Goal: Task Accomplishment & Management: Manage account settings

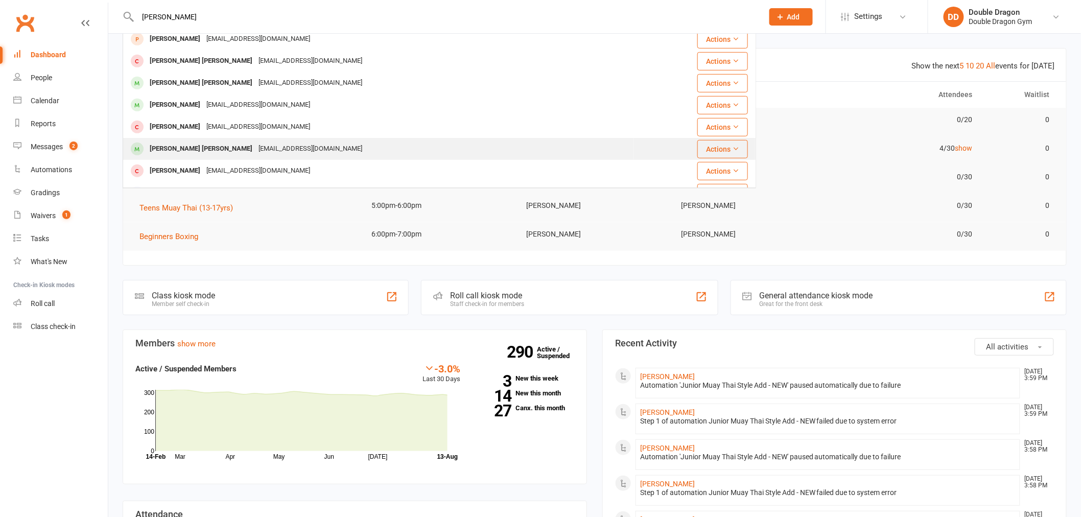
scroll to position [227, 0]
type input "[PERSON_NAME]"
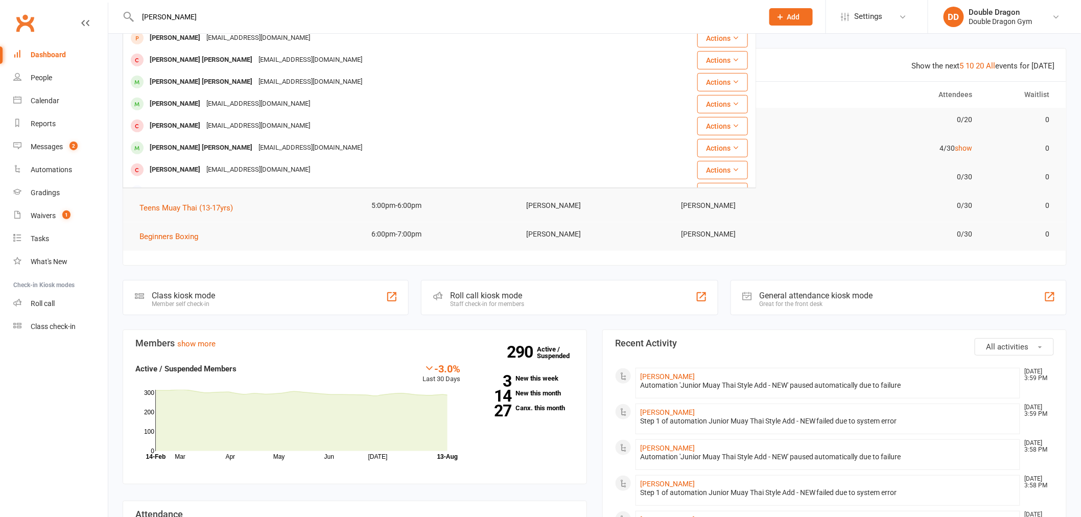
click at [256, 146] on div "[EMAIL_ADDRESS][DOMAIN_NAME]" at bounding box center [311, 148] width 110 height 15
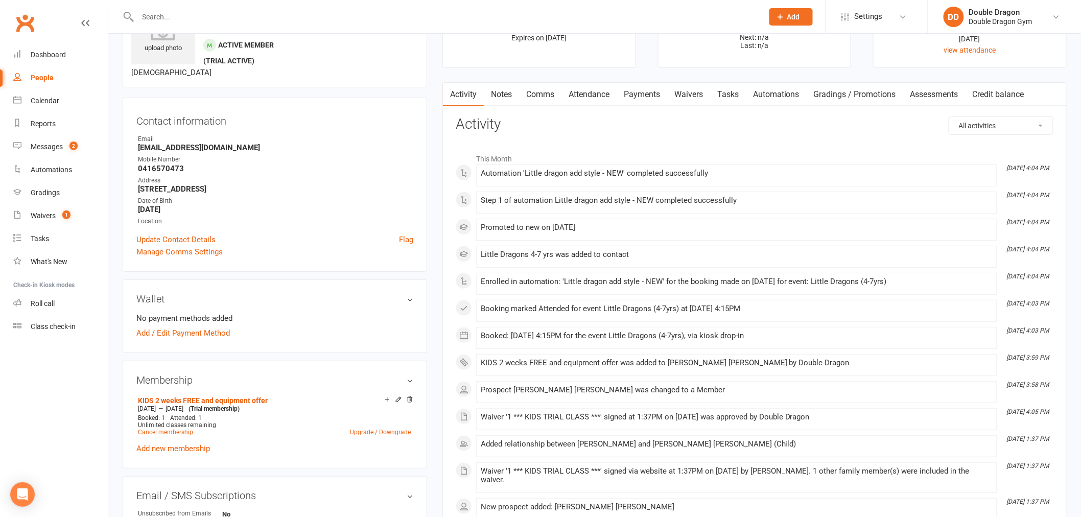
scroll to position [113, 0]
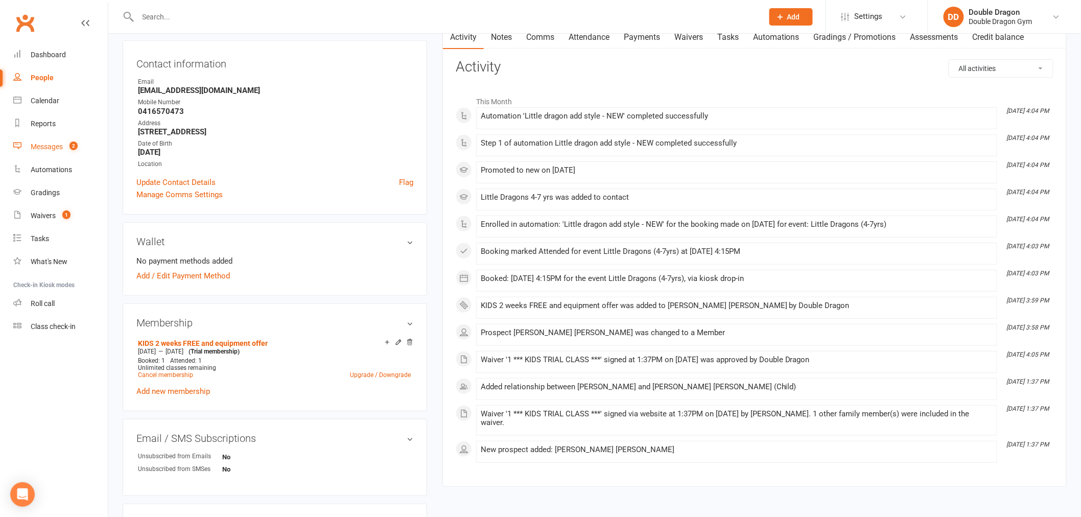
click at [47, 145] on div "Messages" at bounding box center [47, 147] width 32 height 8
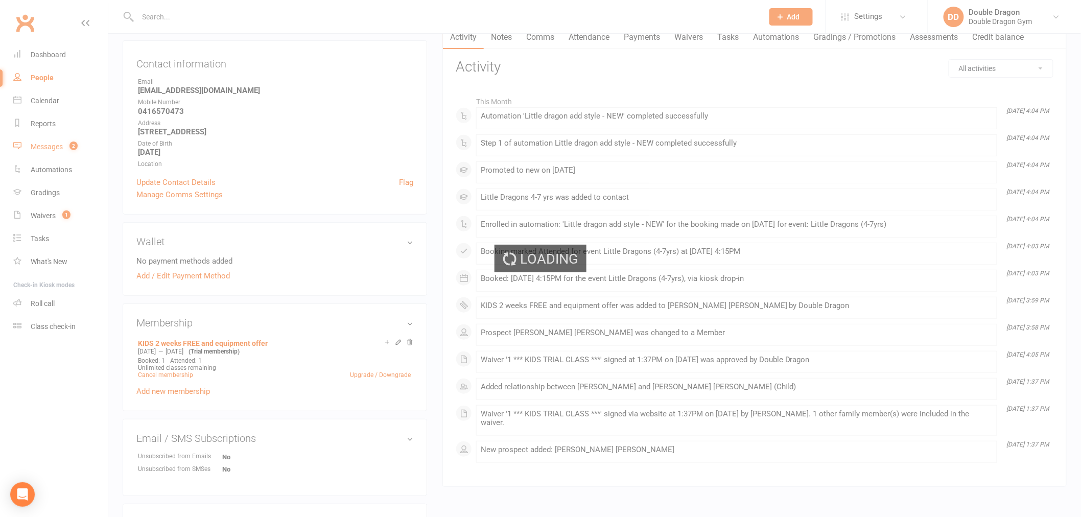
scroll to position [55, 0]
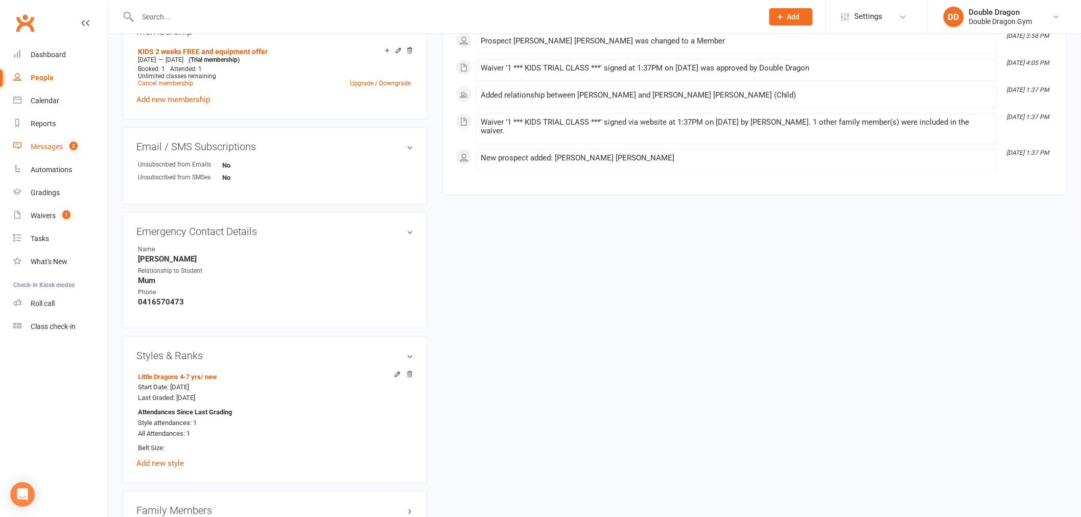
scroll to position [568, 0]
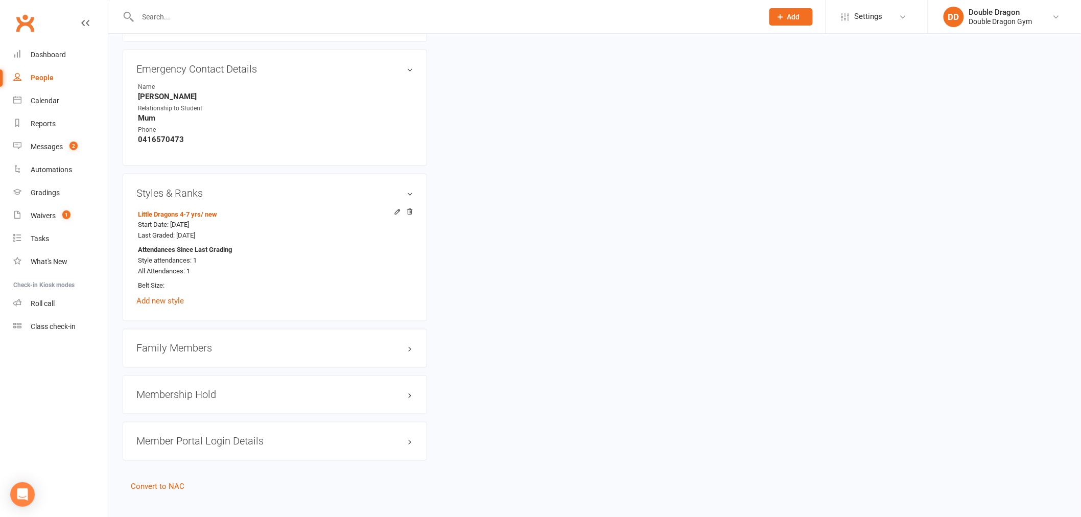
click at [189, 351] on h3 "Family Members" at bounding box center [274, 348] width 277 height 11
click at [206, 365] on link "[PERSON_NAME] - Parent / Guardian" at bounding box center [197, 369] width 118 height 11
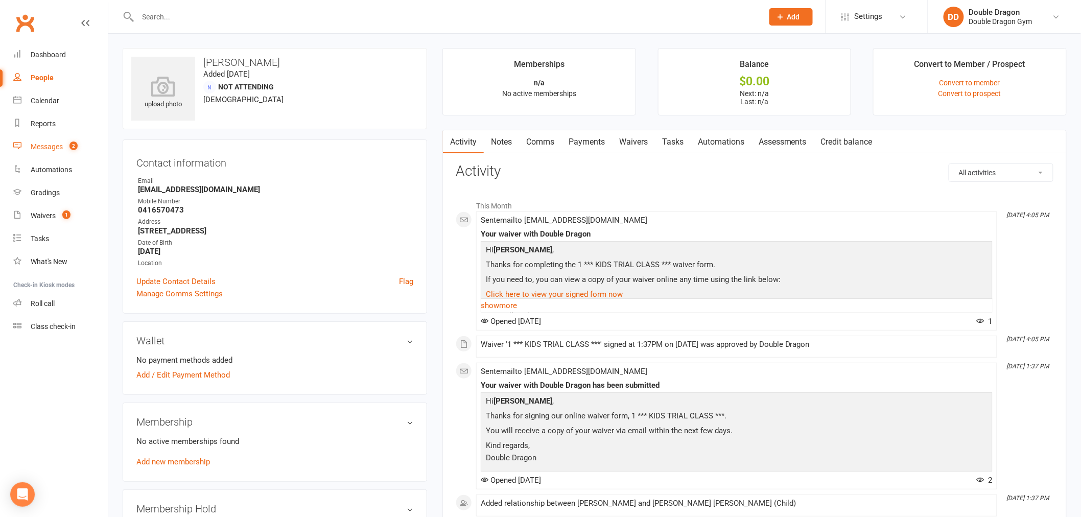
click at [53, 146] on div "Messages" at bounding box center [47, 147] width 32 height 8
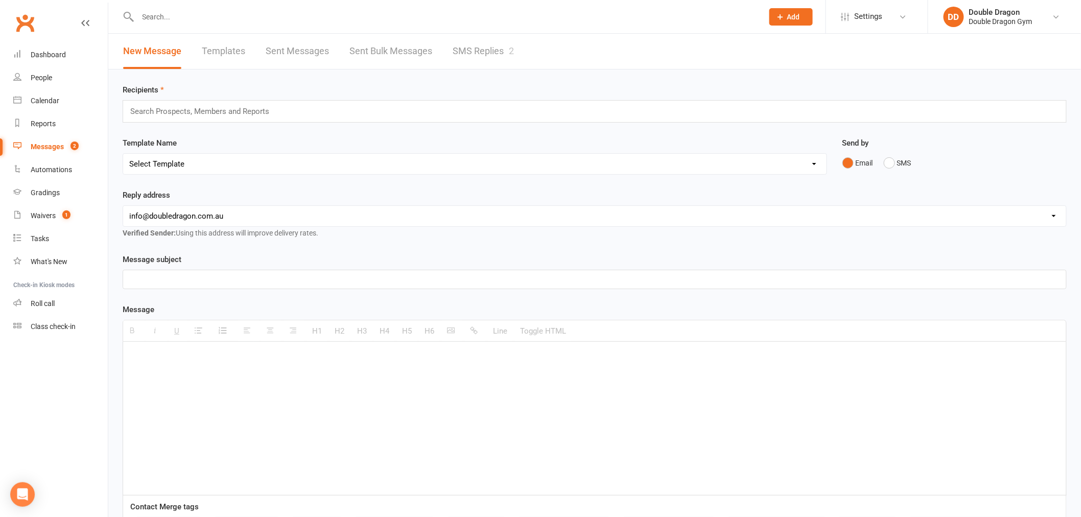
click at [494, 41] on link "SMS Replies 2" at bounding box center [483, 51] width 61 height 35
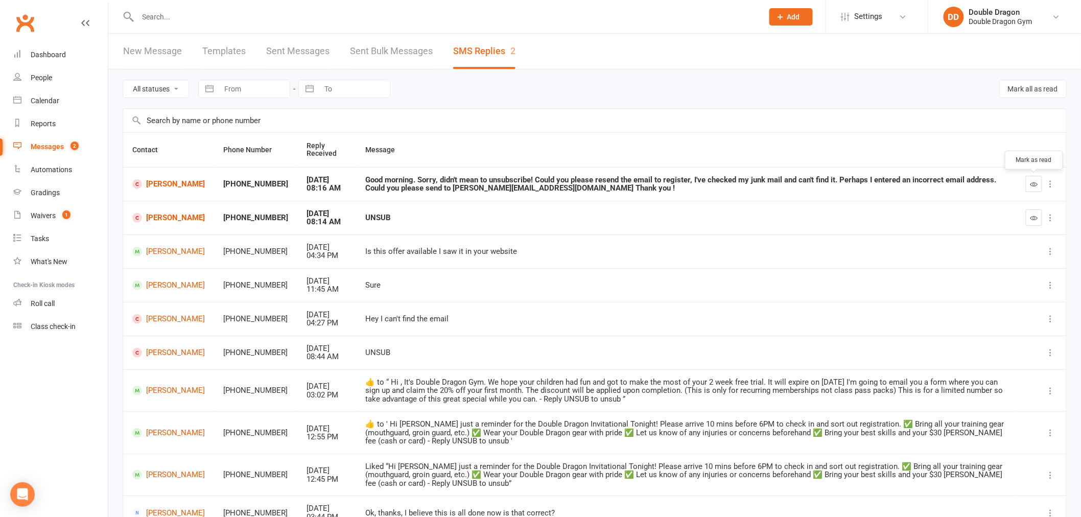
drag, startPoint x: 1029, startPoint y: 190, endPoint x: 596, endPoint y: 44, distance: 456.7
click at [1029, 190] on button "button" at bounding box center [1034, 184] width 16 height 16
click at [1033, 218] on icon "button" at bounding box center [1035, 218] width 8 height 8
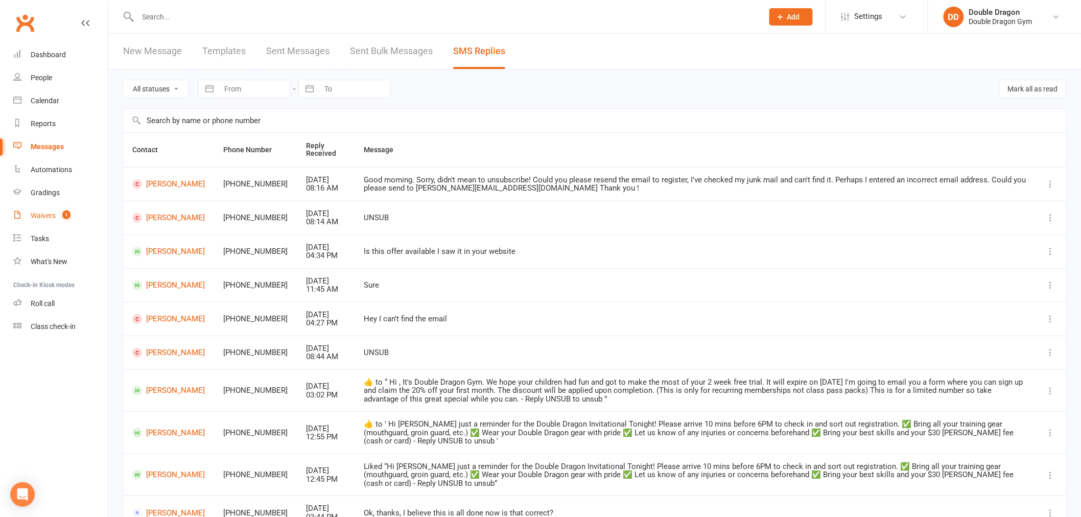
click at [53, 213] on div "Waivers" at bounding box center [43, 216] width 25 height 8
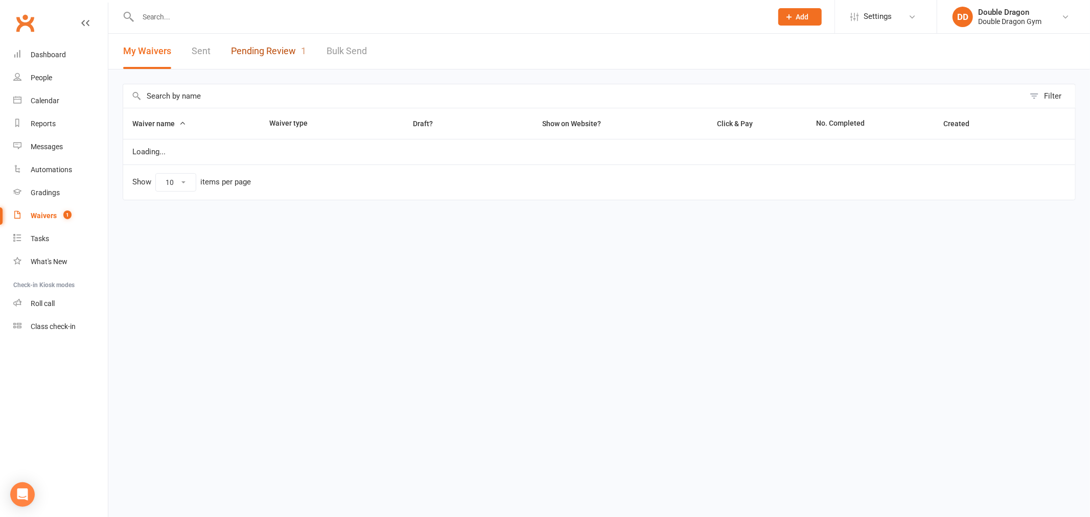
click at [292, 48] on link "Pending Review 1" at bounding box center [268, 51] width 75 height 35
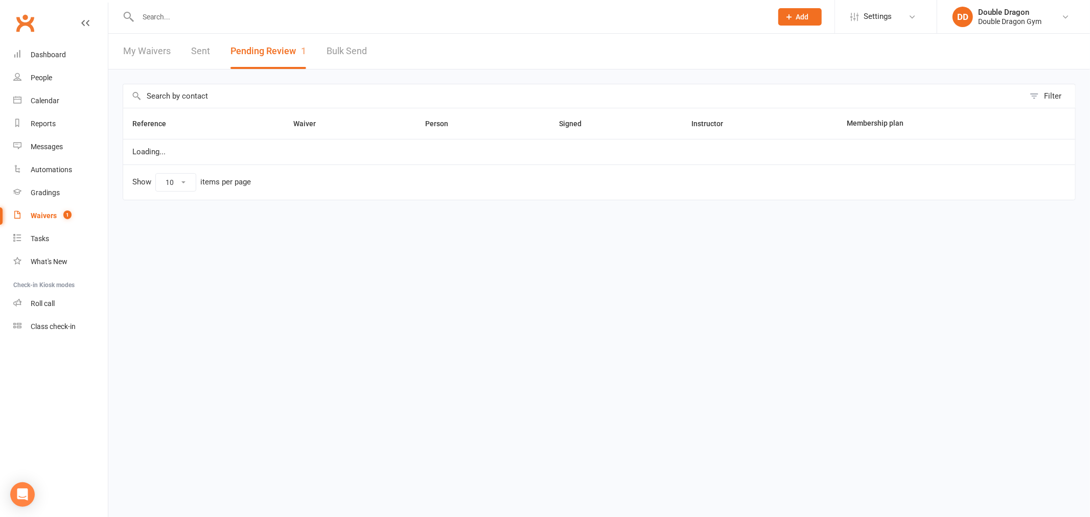
select select "100"
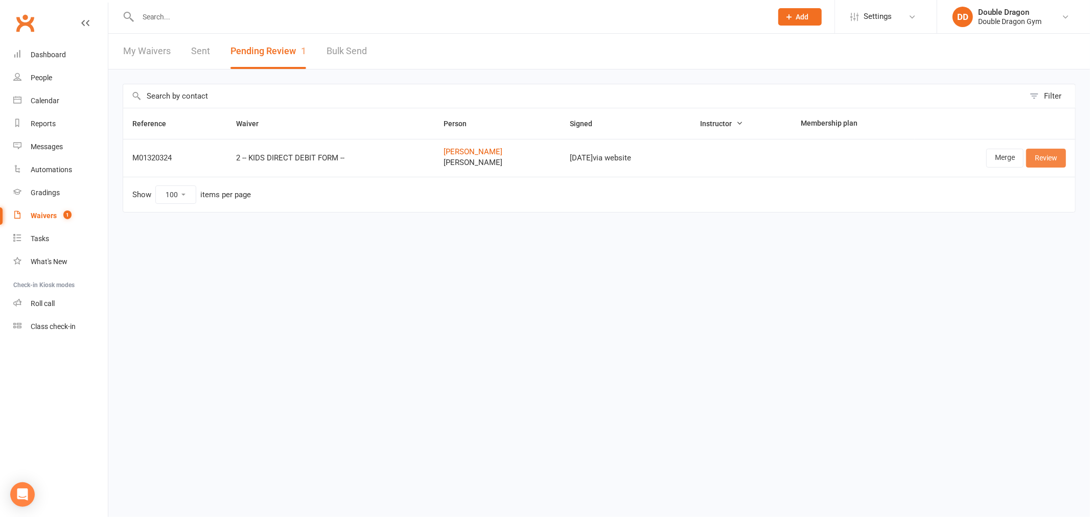
click at [1039, 160] on link "Review" at bounding box center [1046, 158] width 40 height 18
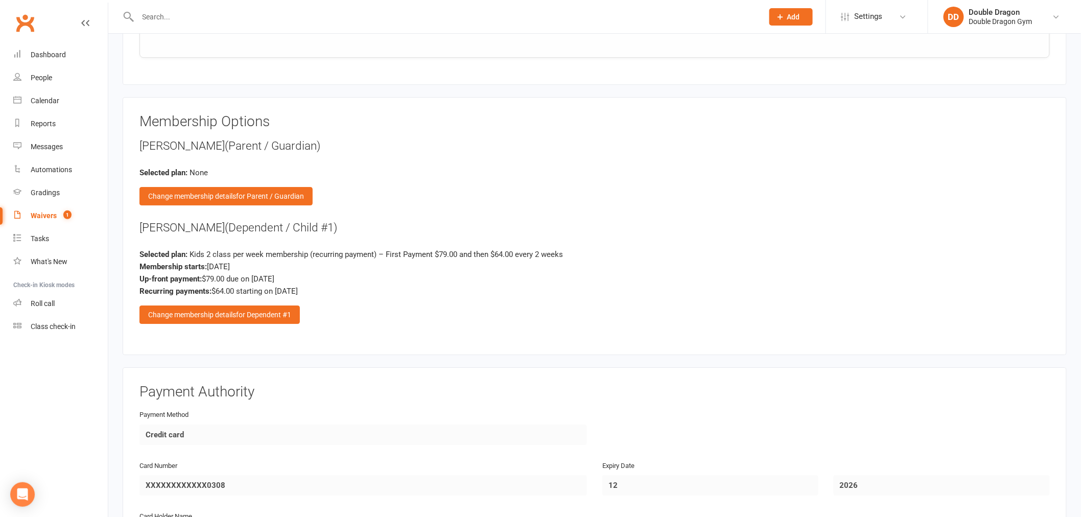
scroll to position [1249, 0]
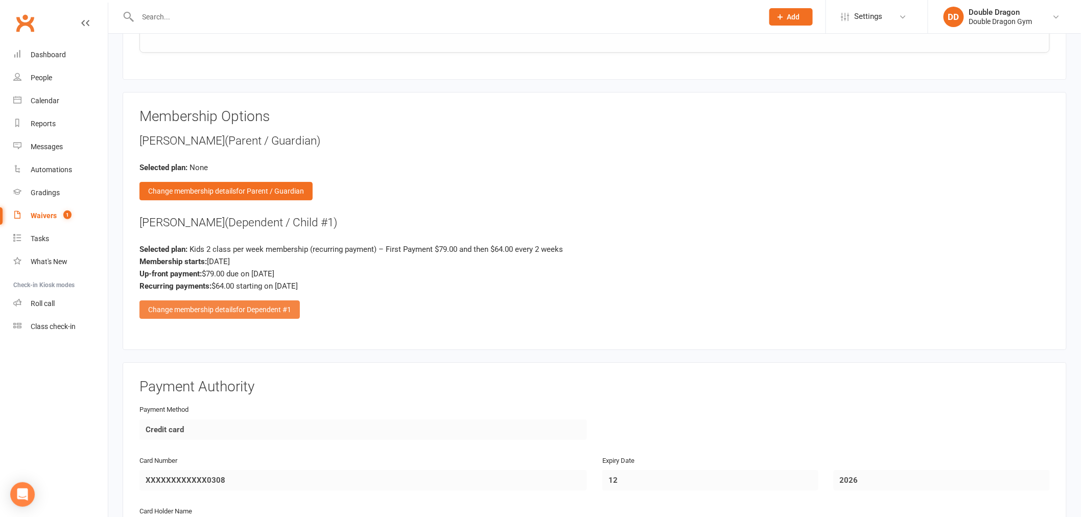
click at [262, 306] on span "for Dependent #1" at bounding box center [263, 310] width 55 height 8
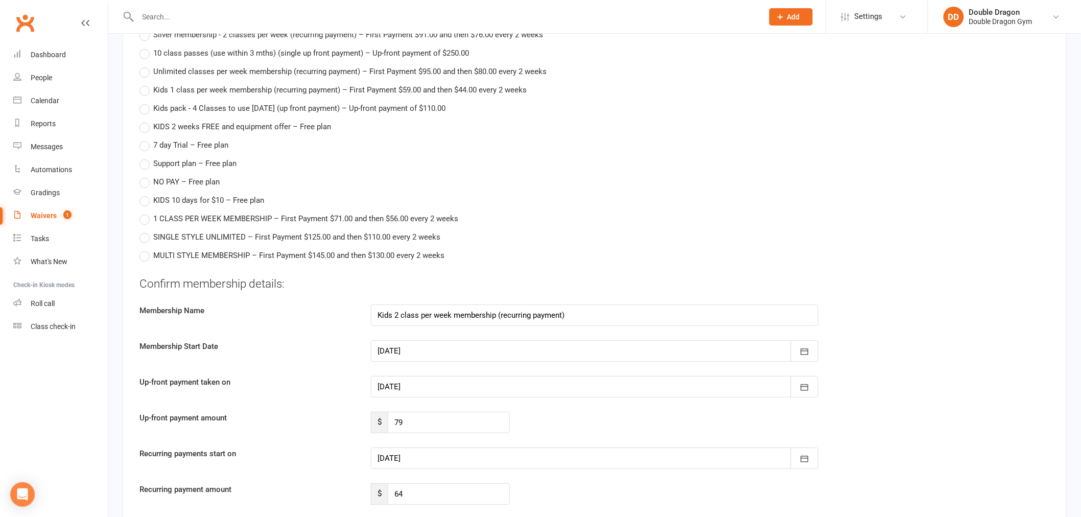
scroll to position [1533, 0]
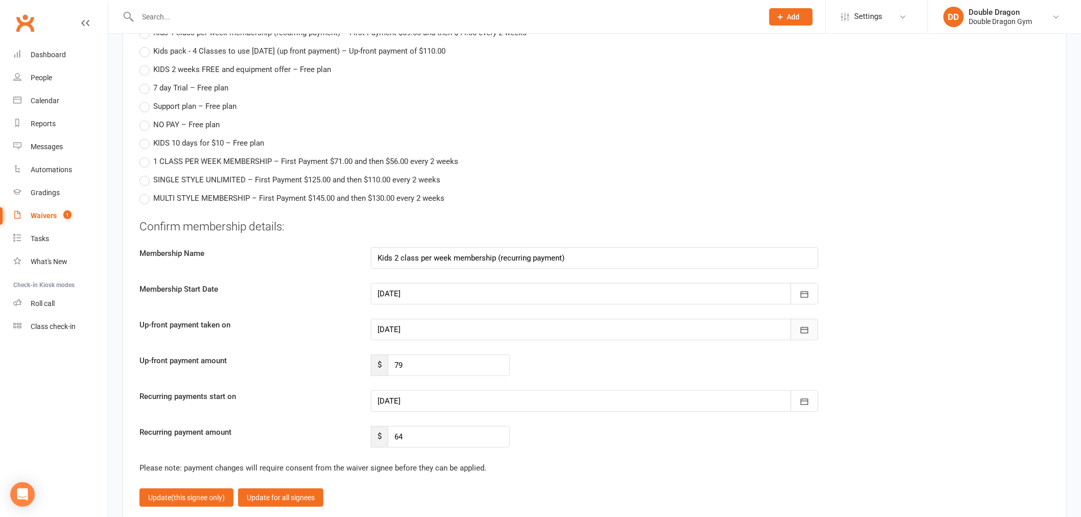
click at [811, 326] on button "button" at bounding box center [805, 329] width 28 height 21
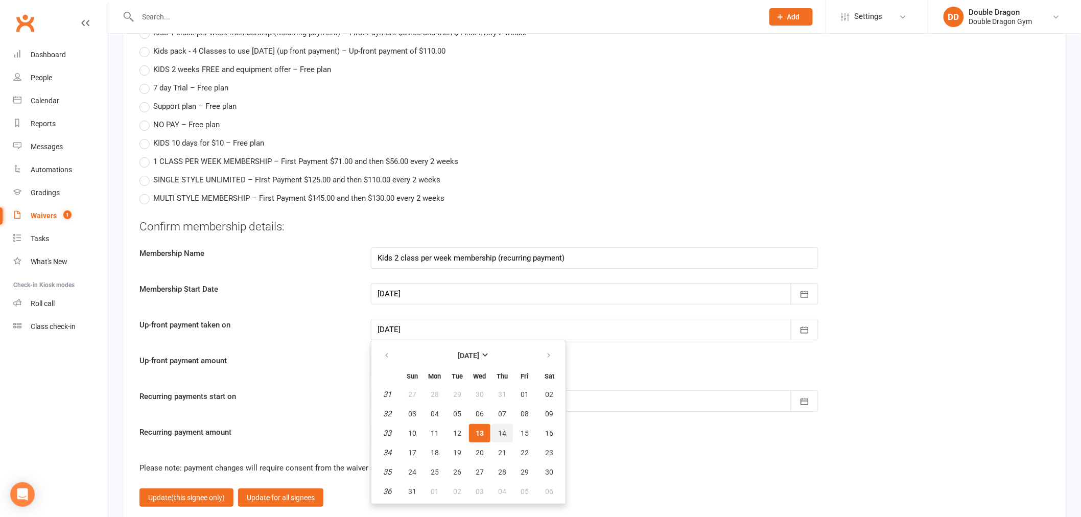
click at [502, 424] on button "14" at bounding box center [502, 433] width 21 height 18
type input "[DATE]"
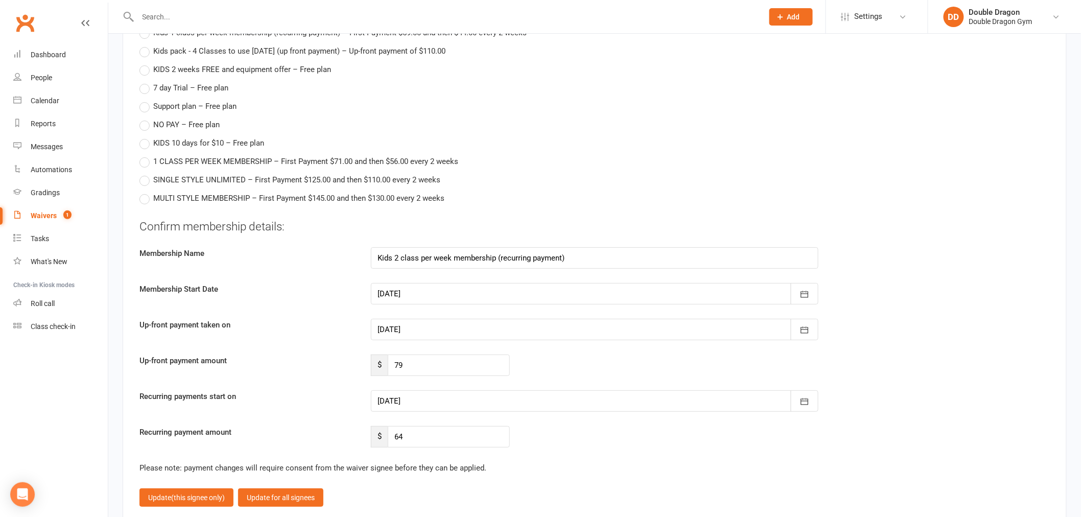
click at [437, 396] on div at bounding box center [595, 400] width 448 height 21
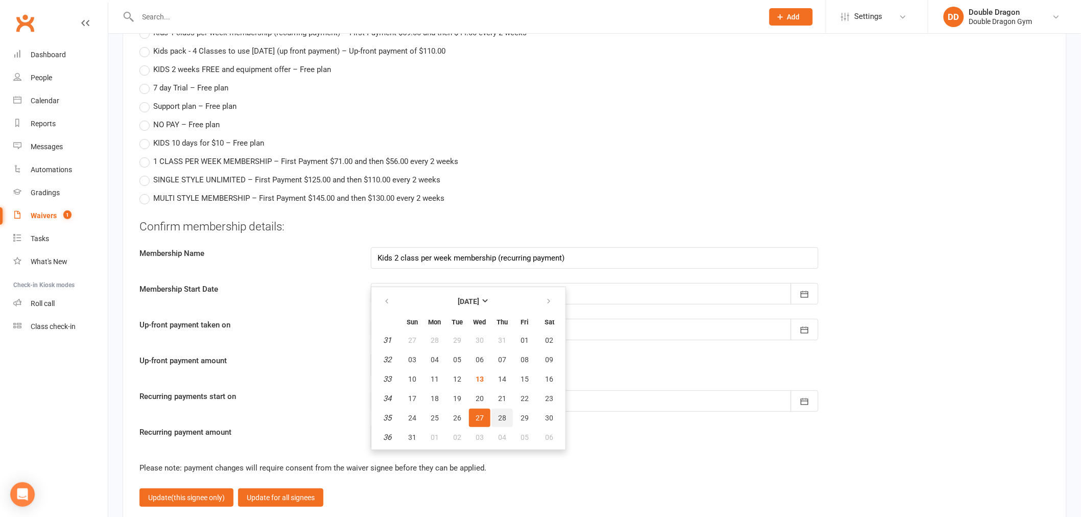
click at [498, 414] on span "28" at bounding box center [502, 418] width 8 height 8
type input "[DATE]"
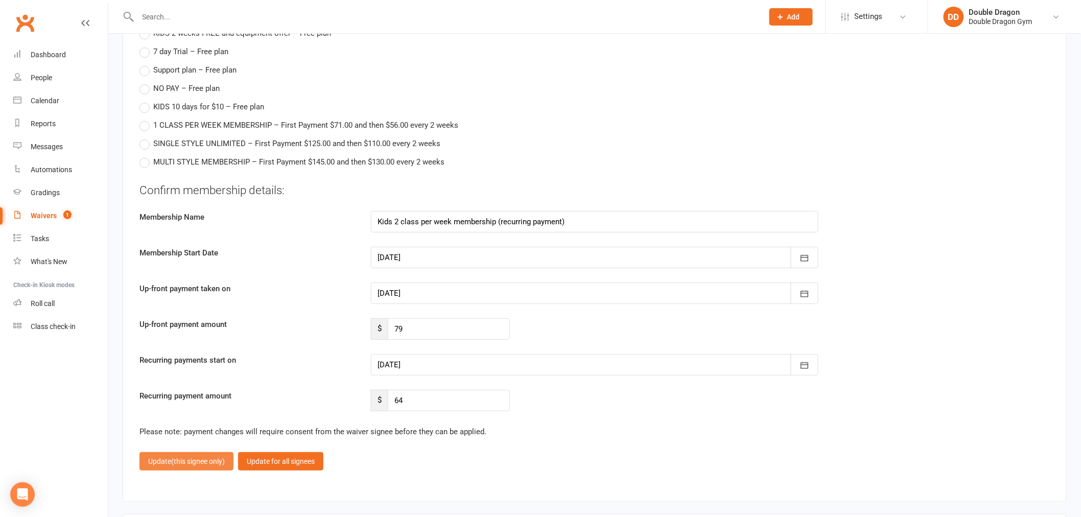
scroll to position [1590, 0]
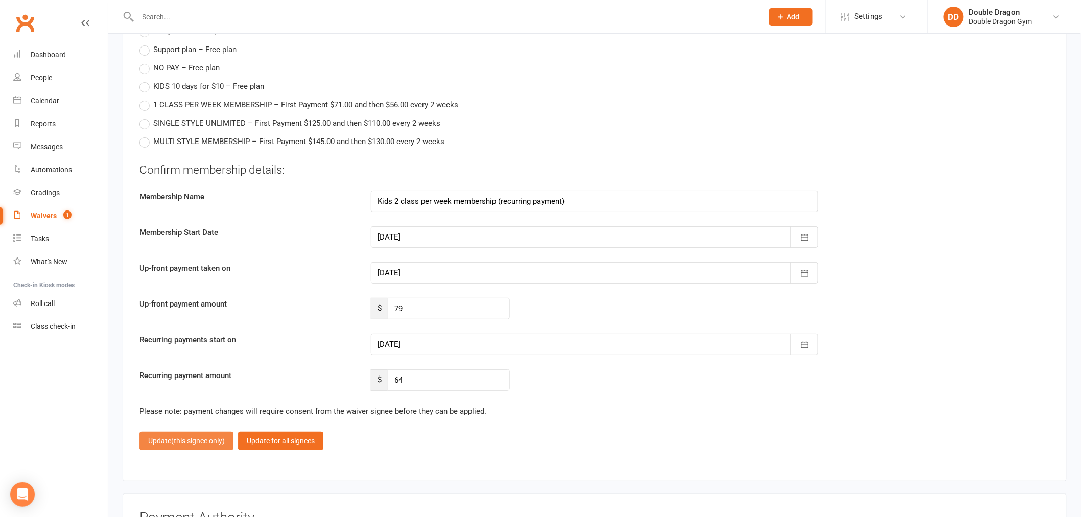
click at [212, 432] on button "Update (this signee only)" at bounding box center [187, 441] width 94 height 18
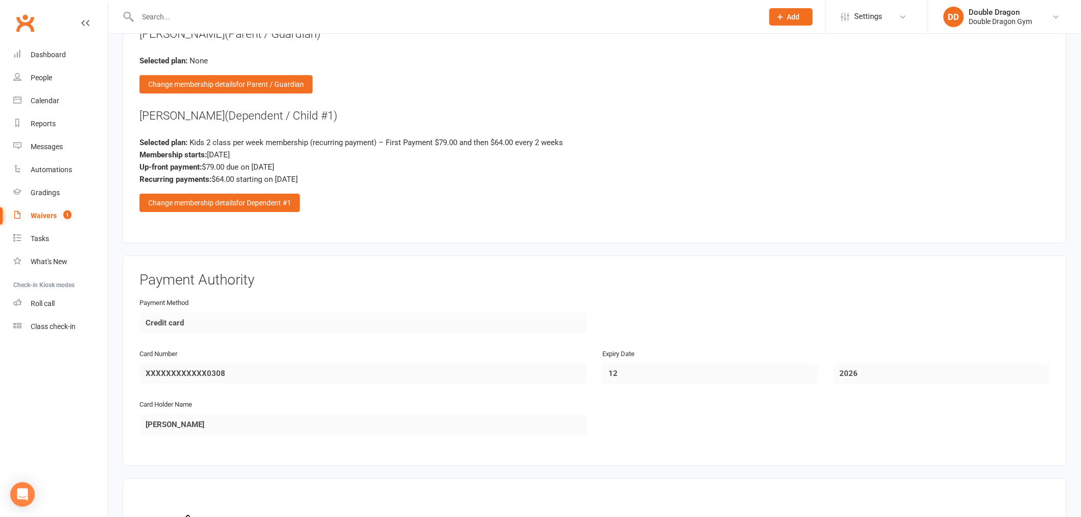
scroll to position [1505, 0]
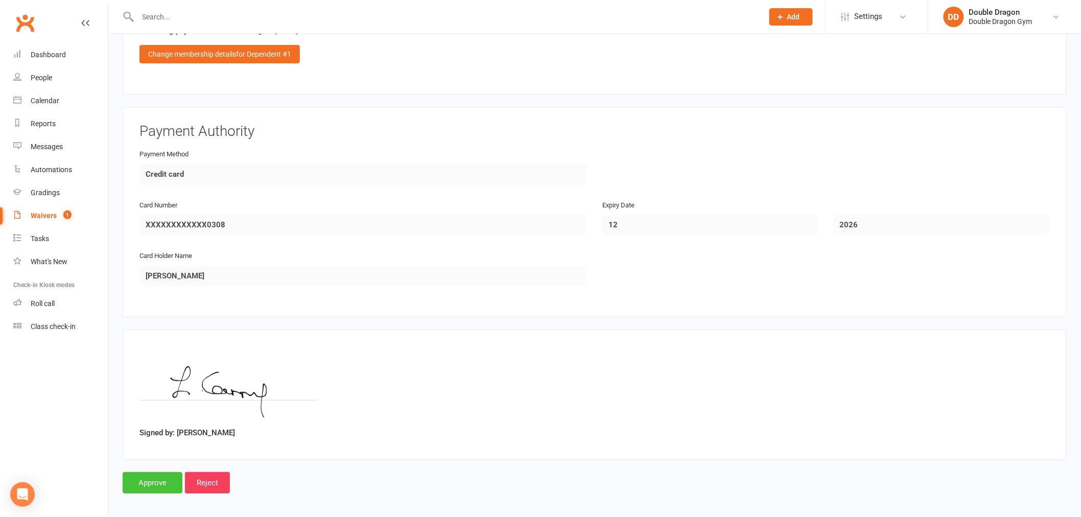
click at [147, 479] on input "Approve" at bounding box center [153, 482] width 60 height 21
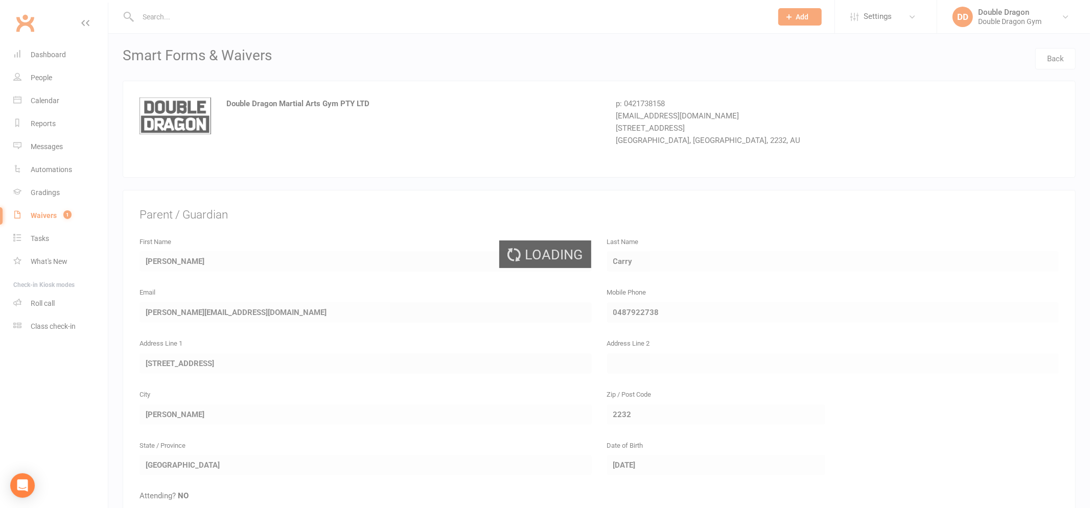
select select "100"
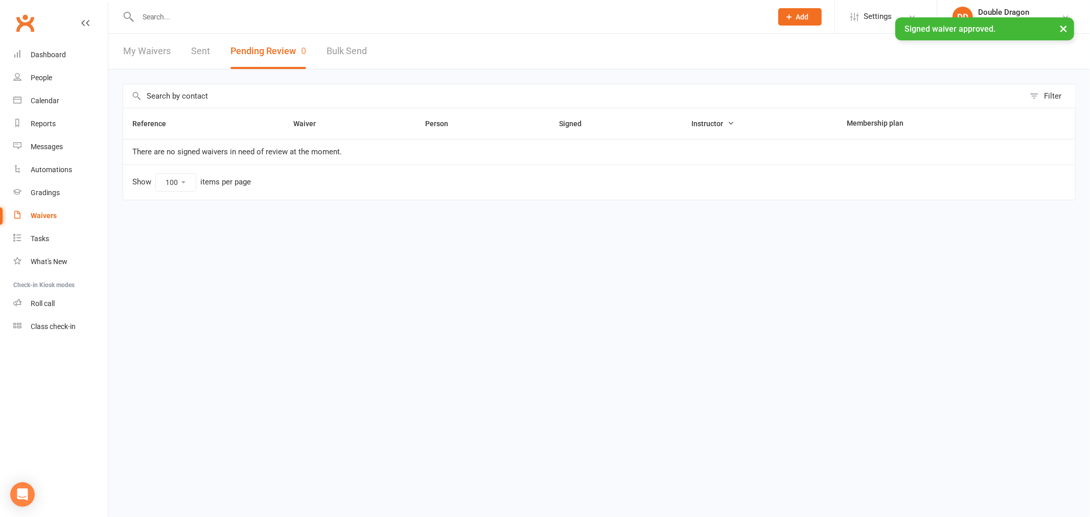
click at [292, 18] on ui-view "Prospect Member Non-attending contact Class / event Appointment Grading event T…" at bounding box center [545, 116] width 1090 height 226
click at [292, 18] on input "text" at bounding box center [450, 17] width 630 height 14
click at [59, 53] on div "Dashboard" at bounding box center [48, 55] width 35 height 8
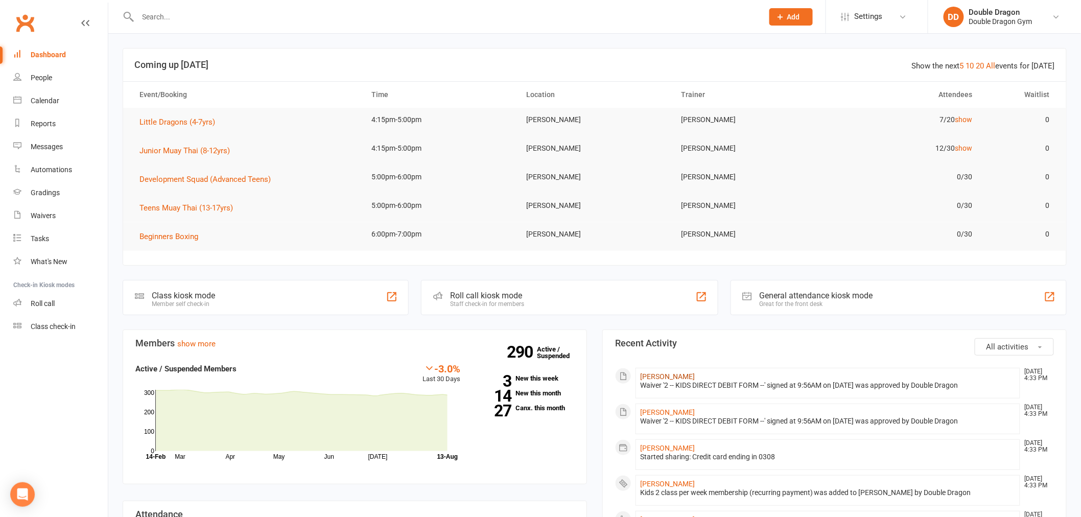
click at [676, 374] on link "[PERSON_NAME]" at bounding box center [667, 377] width 55 height 8
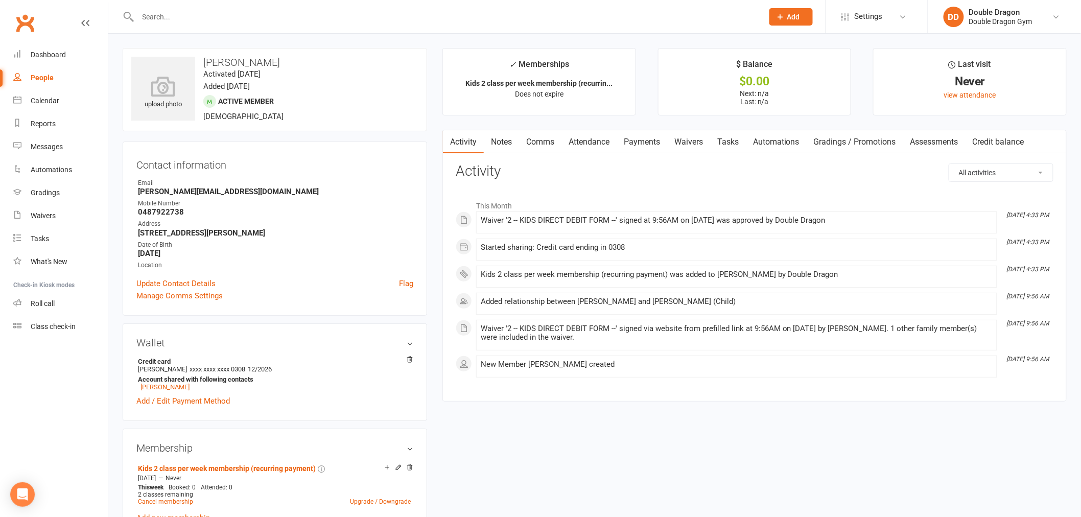
click at [632, 141] on link "Payments" at bounding box center [642, 142] width 51 height 24
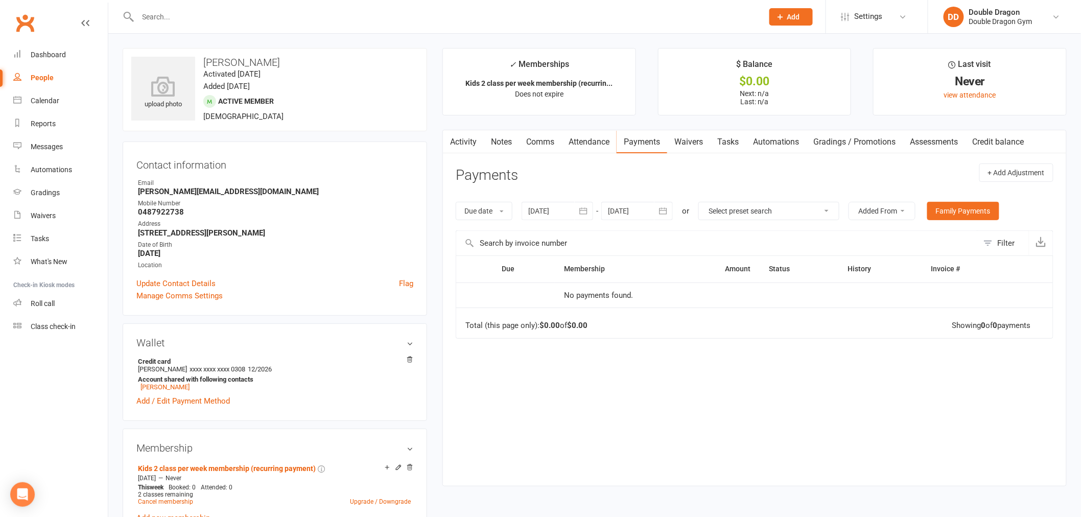
click at [641, 138] on link "Payments" at bounding box center [642, 142] width 51 height 24
click at [785, 366] on div "Due Contact Membership Amount Status History Invoice # No payments found. Total…" at bounding box center [755, 363] width 598 height 215
click at [591, 210] on button "button" at bounding box center [584, 211] width 18 height 18
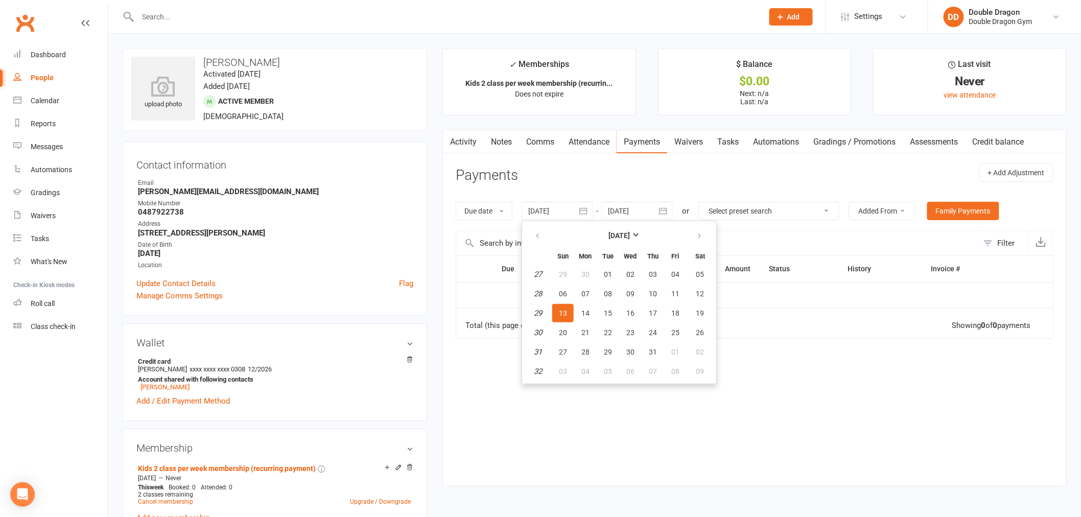
click at [568, 313] on button "13" at bounding box center [562, 313] width 21 height 18
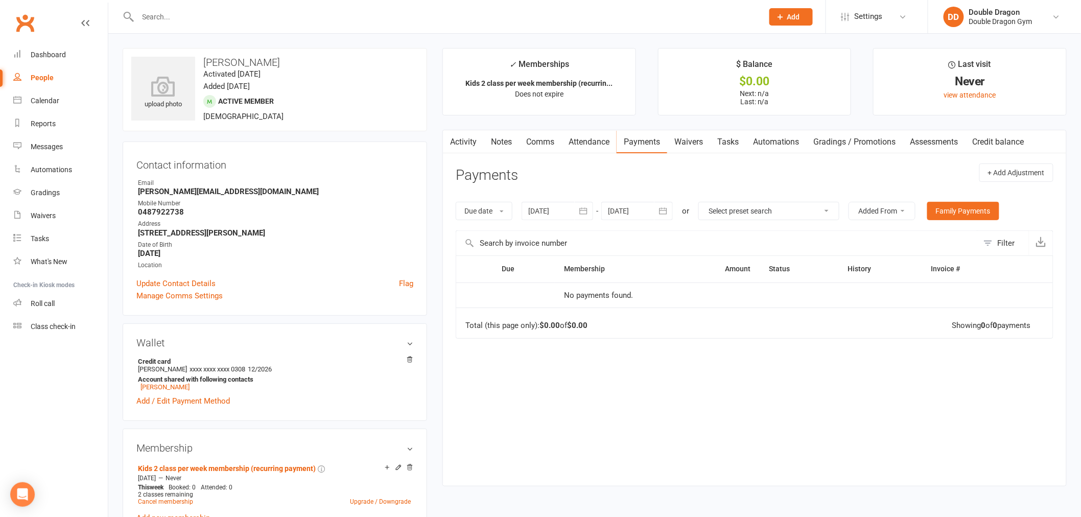
click at [583, 214] on icon "button" at bounding box center [584, 211] width 10 height 10
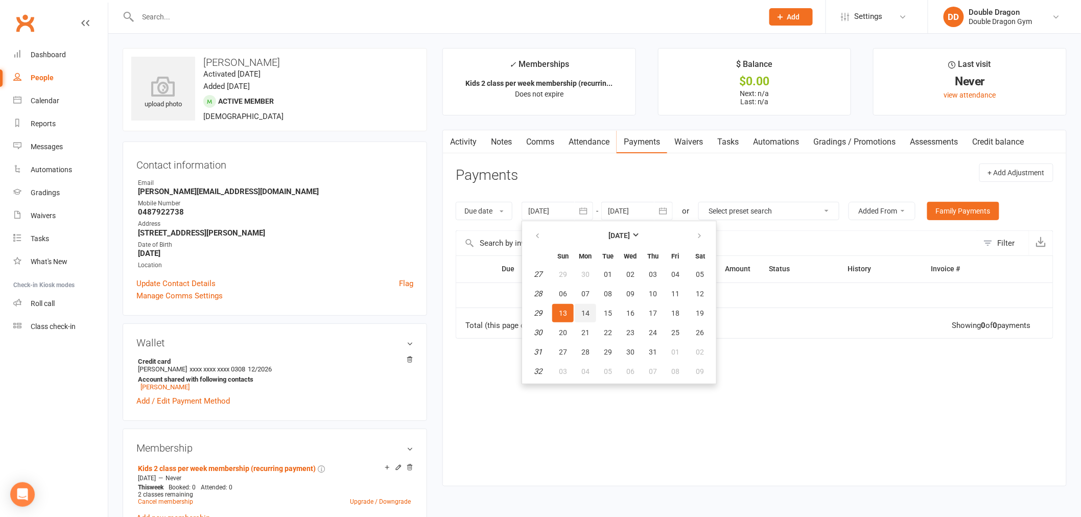
click at [587, 311] on span "14" at bounding box center [586, 313] width 8 height 8
type input "[DATE]"
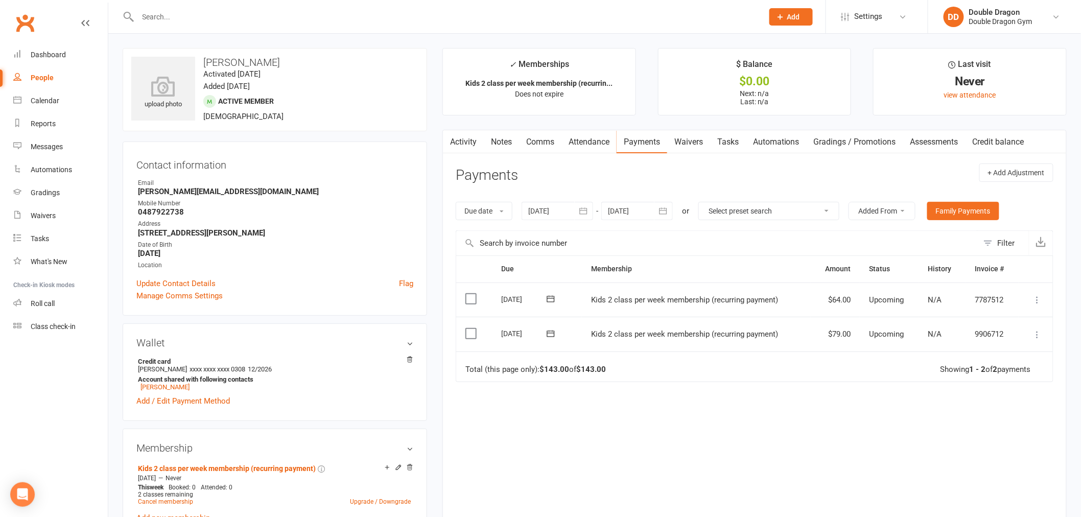
click at [1035, 335] on icon at bounding box center [1038, 335] width 10 height 10
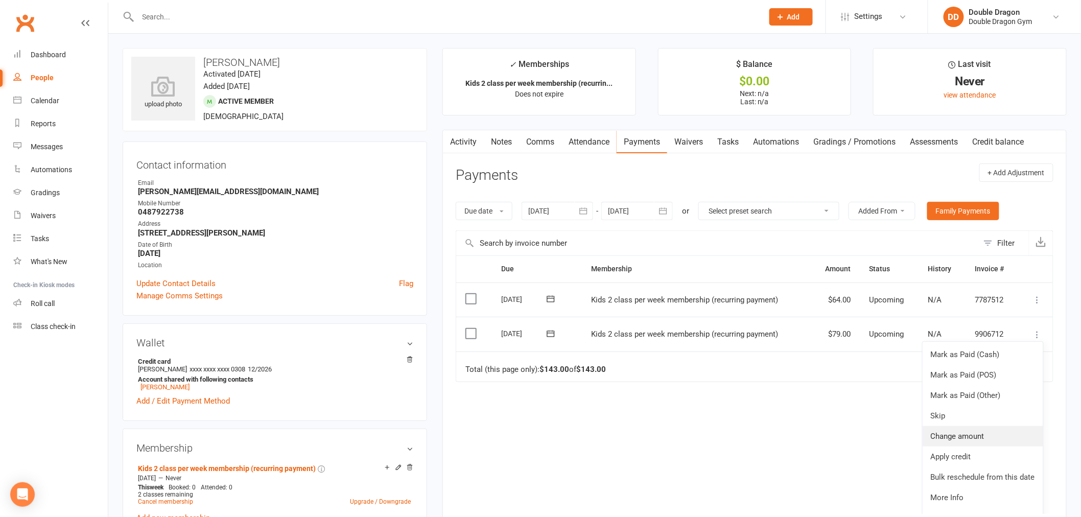
click at [955, 440] on link "Change amount" at bounding box center [983, 436] width 121 height 20
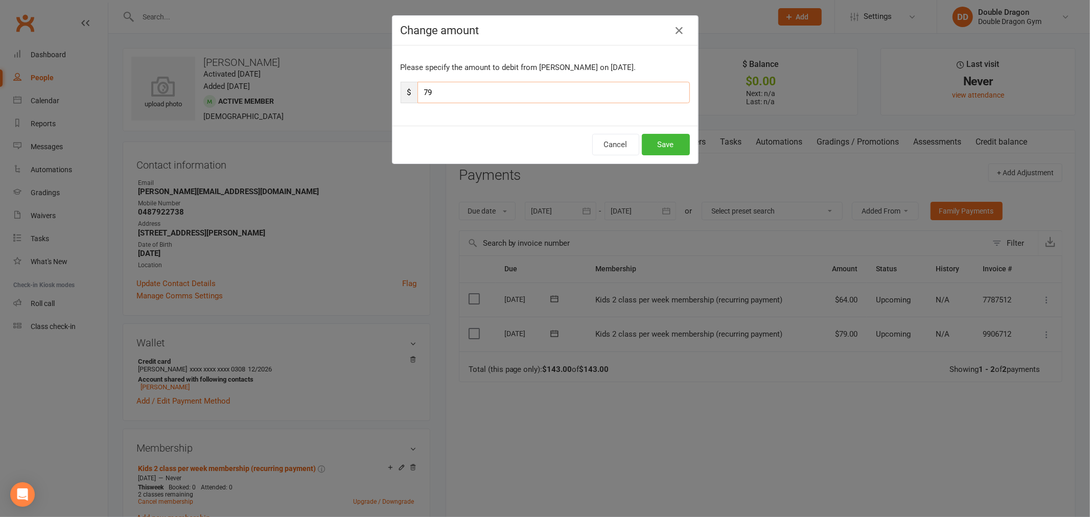
click at [567, 89] on input "79" at bounding box center [554, 92] width 272 height 21
type input "72.6"
click at [677, 137] on button "Save" at bounding box center [666, 144] width 48 height 21
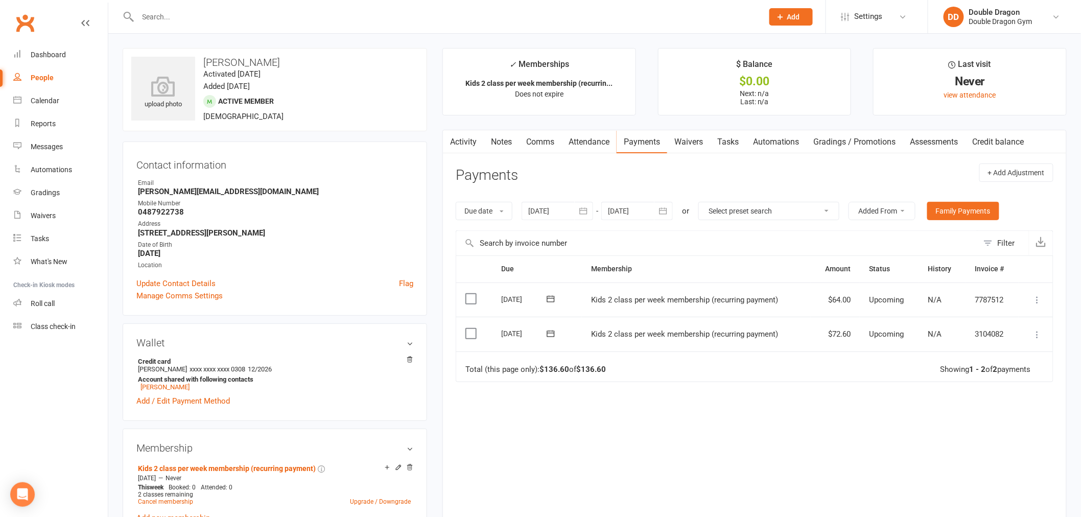
click at [1036, 297] on icon at bounding box center [1038, 300] width 10 height 10
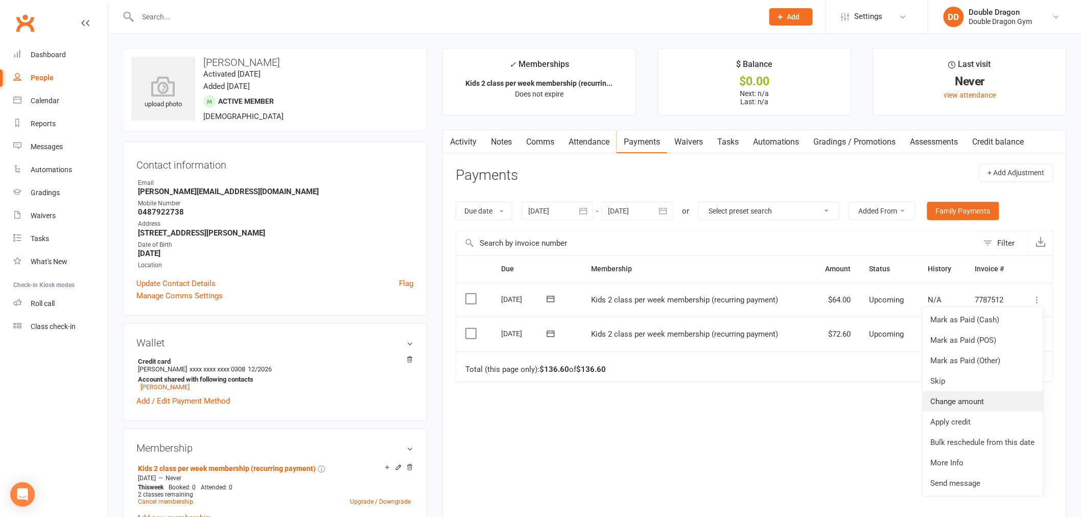
click at [994, 401] on link "Change amount" at bounding box center [983, 401] width 121 height 20
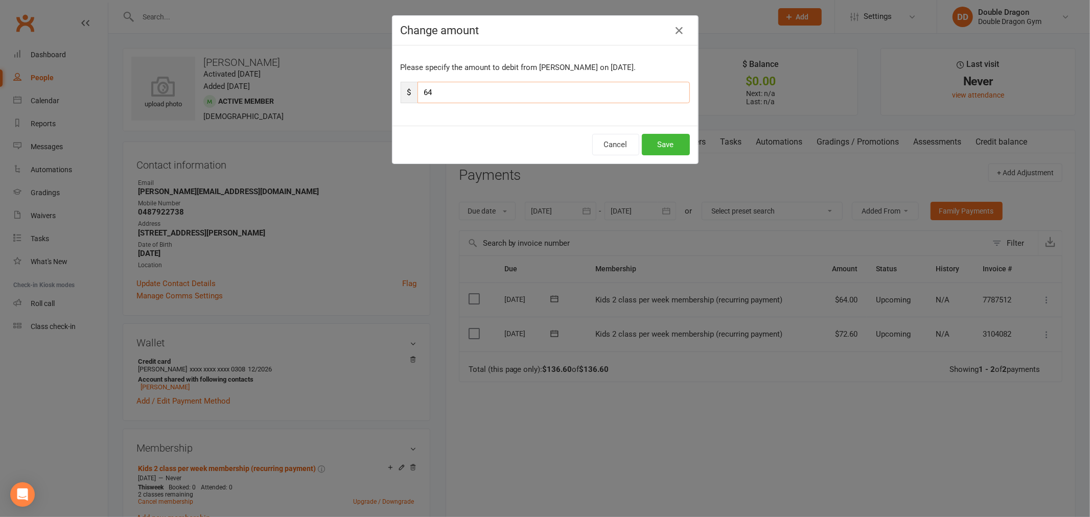
click at [489, 89] on input "64" at bounding box center [554, 92] width 272 height 21
type input "6"
type input "57.6"
click at [681, 141] on button "Save" at bounding box center [666, 144] width 48 height 21
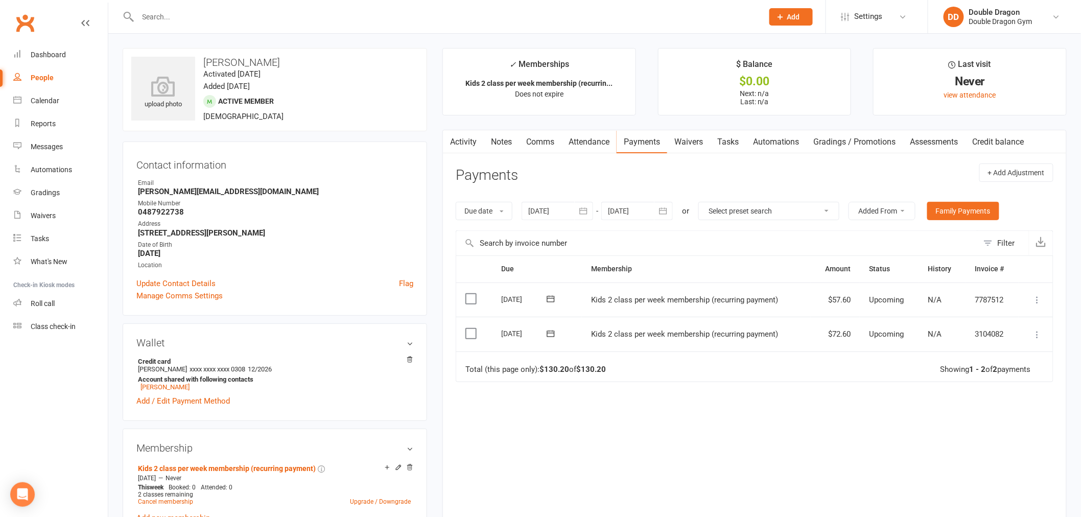
click at [574, 217] on div at bounding box center [558, 211] width 72 height 18
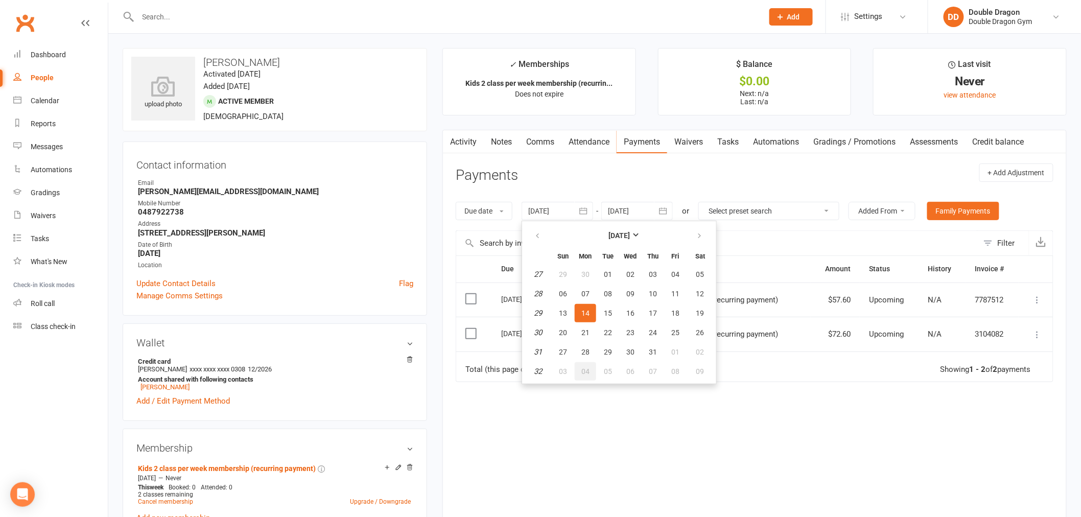
click at [588, 369] on span "04" at bounding box center [586, 371] width 8 height 8
type input "[DATE]"
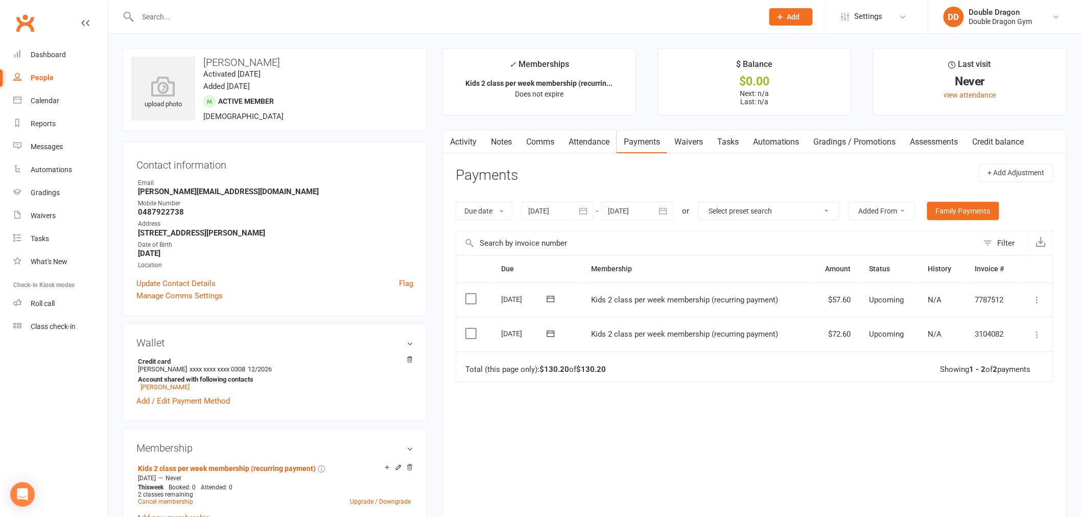
click at [619, 216] on div at bounding box center [638, 211] width 72 height 18
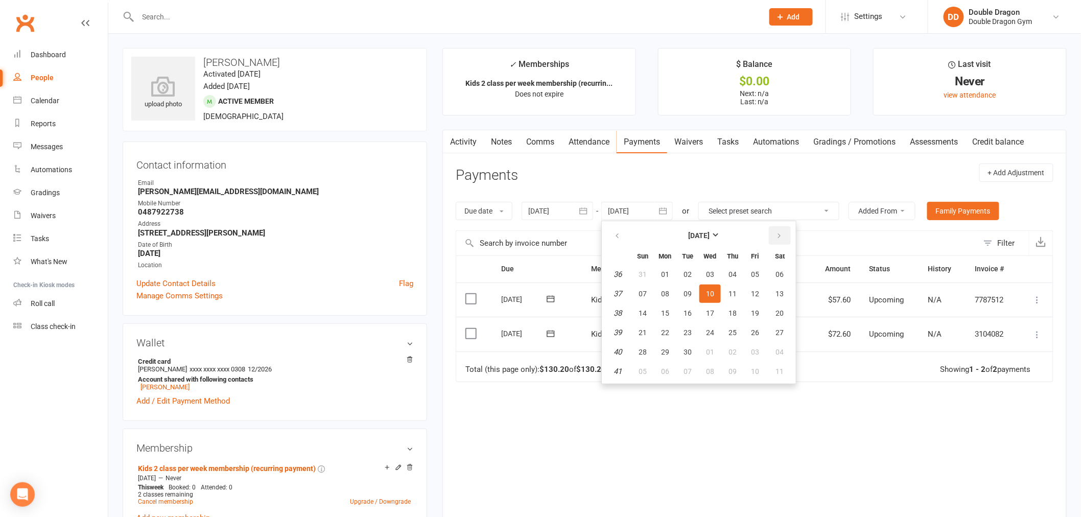
click at [776, 235] on icon "button" at bounding box center [779, 236] width 7 height 8
drag, startPoint x: 732, startPoint y: 344, endPoint x: 792, endPoint y: 340, distance: 59.9
click at [732, 348] on span "30" at bounding box center [733, 352] width 8 height 8
type input "[DATE]"
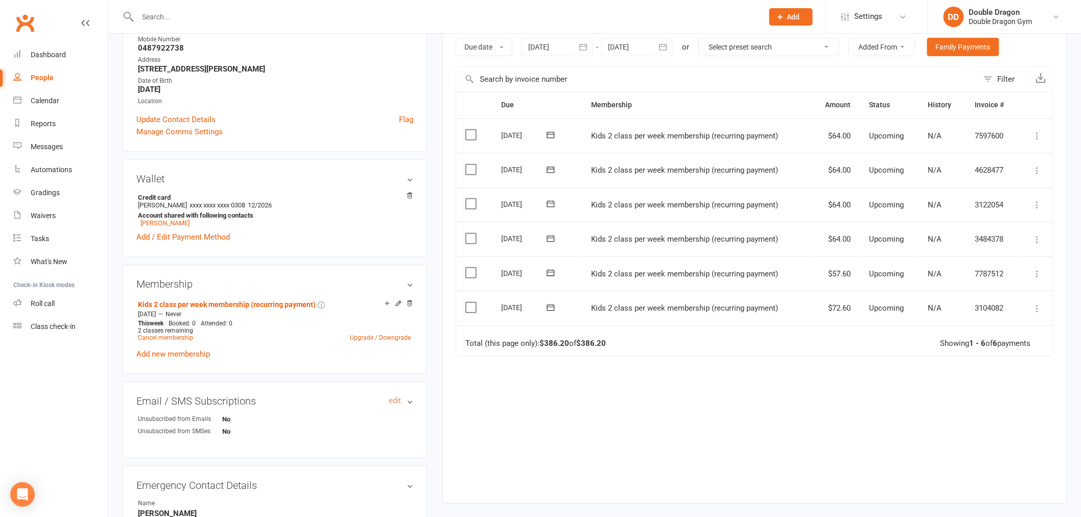
scroll to position [170, 0]
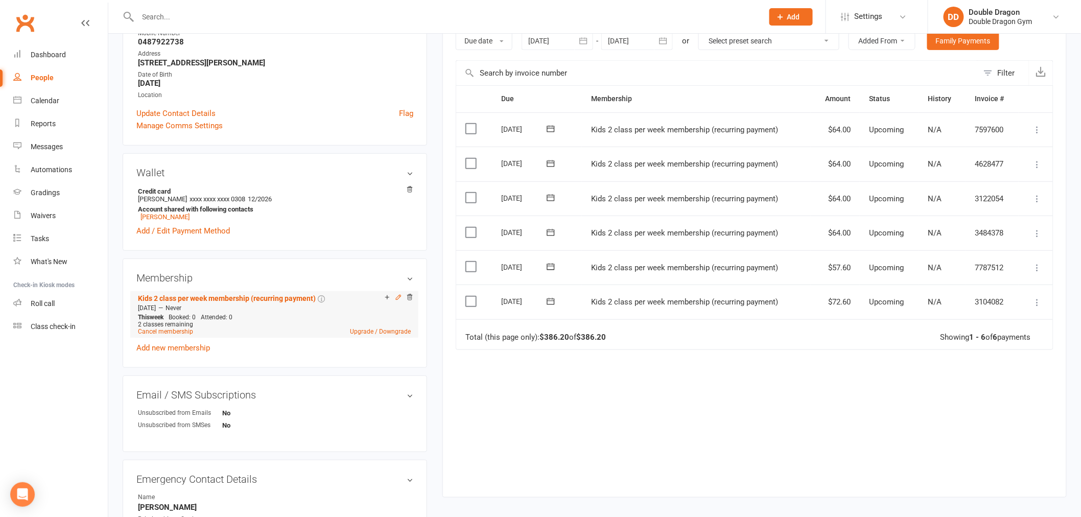
click at [396, 298] on icon at bounding box center [398, 297] width 7 height 7
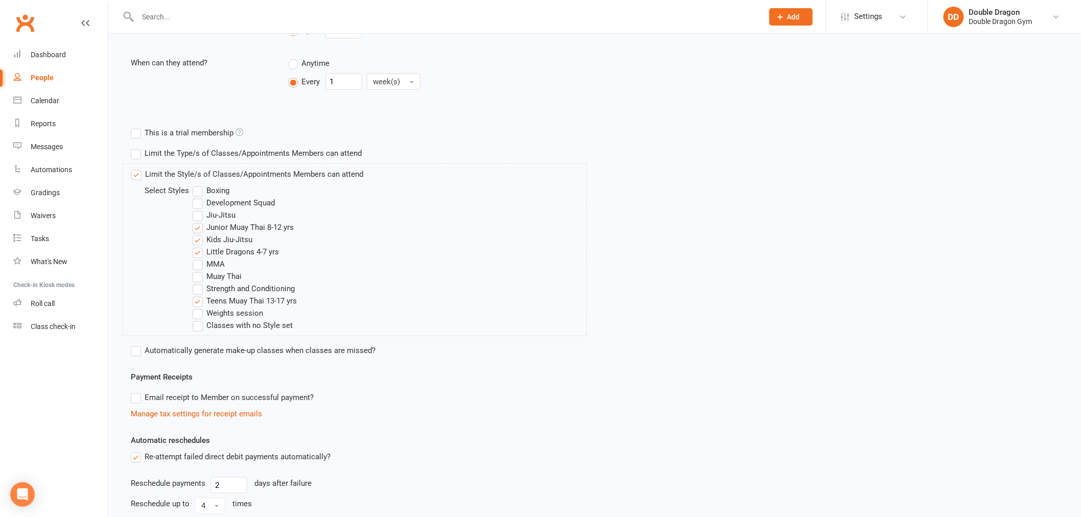
scroll to position [284, 0]
click at [198, 296] on label "Teens Muay Thai 13-17 yrs" at bounding box center [245, 299] width 104 height 12
click at [198, 293] on input "Teens Muay Thai 13-17 yrs" at bounding box center [196, 293] width 7 height 0
click at [196, 225] on label "Junior Muay Thai 8-12 yrs" at bounding box center [243, 225] width 101 height 12
click at [196, 219] on input "Junior Muay Thai 8-12 yrs" at bounding box center [196, 219] width 7 height 0
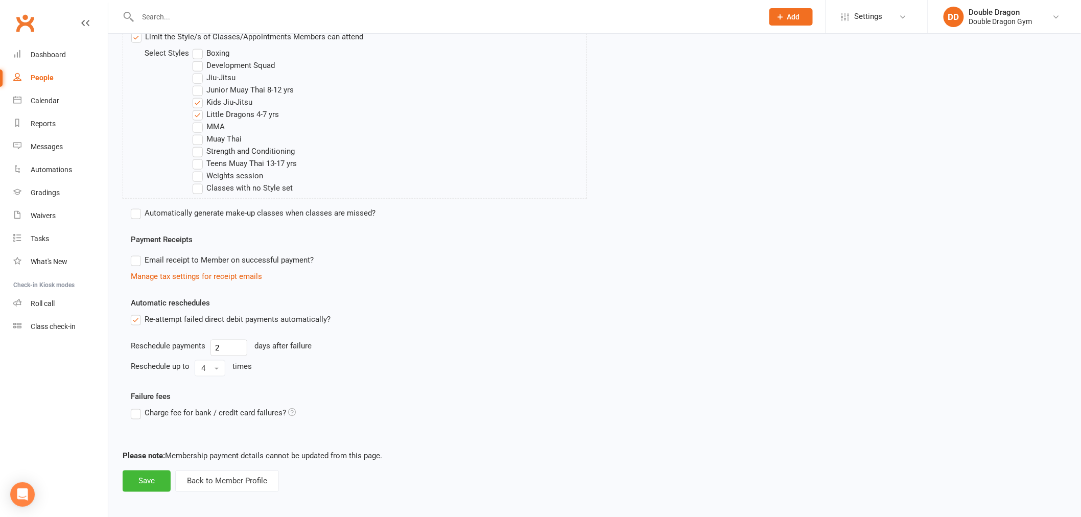
scroll to position [423, 0]
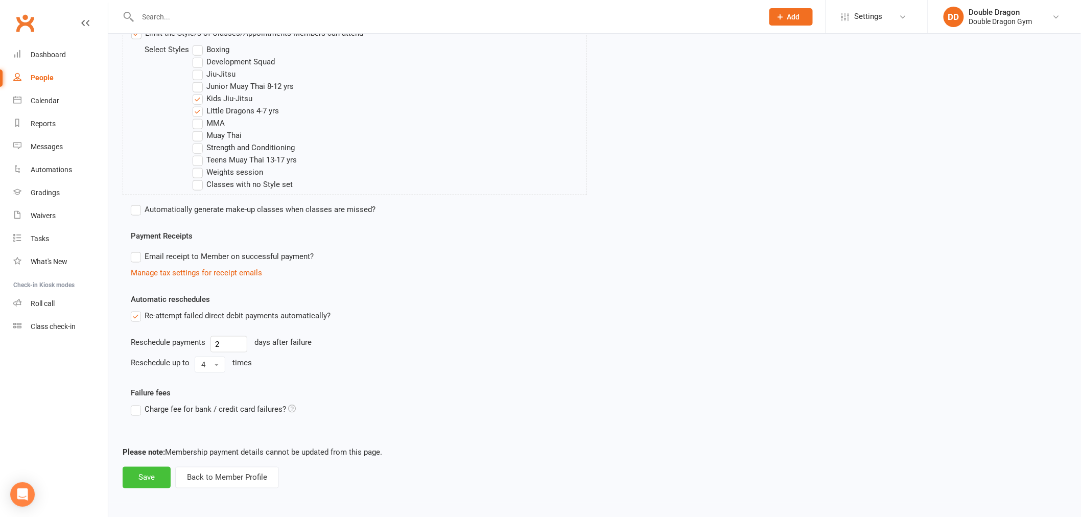
click at [152, 472] on button "Save" at bounding box center [147, 477] width 48 height 21
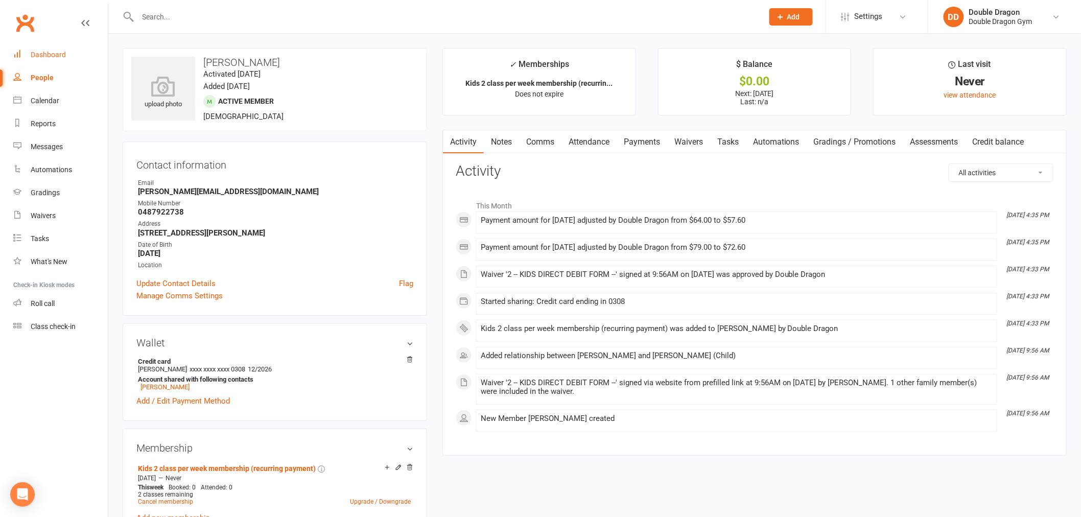
click at [75, 52] on link "Dashboard" at bounding box center [60, 54] width 95 height 23
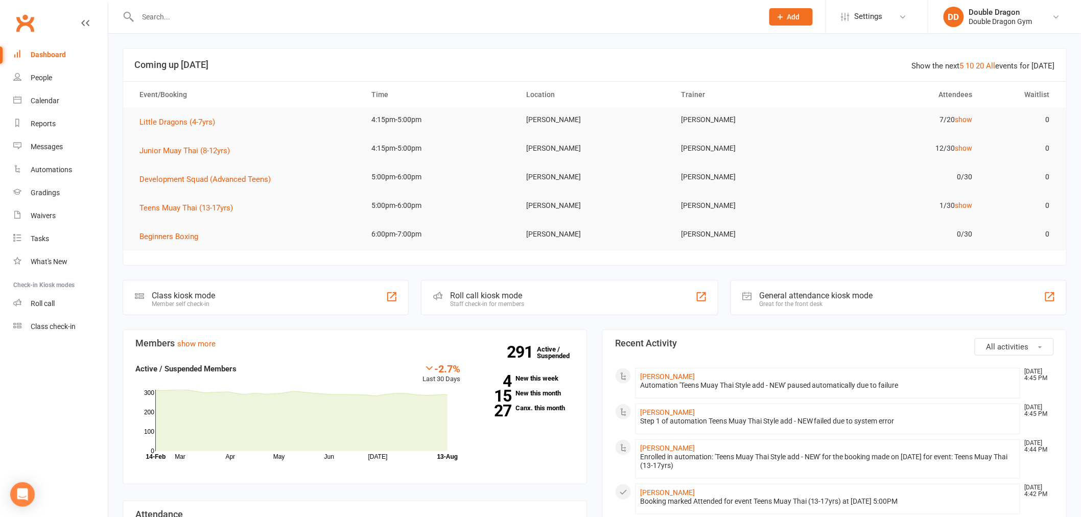
click at [198, 19] on input "text" at bounding box center [445, 17] width 621 height 14
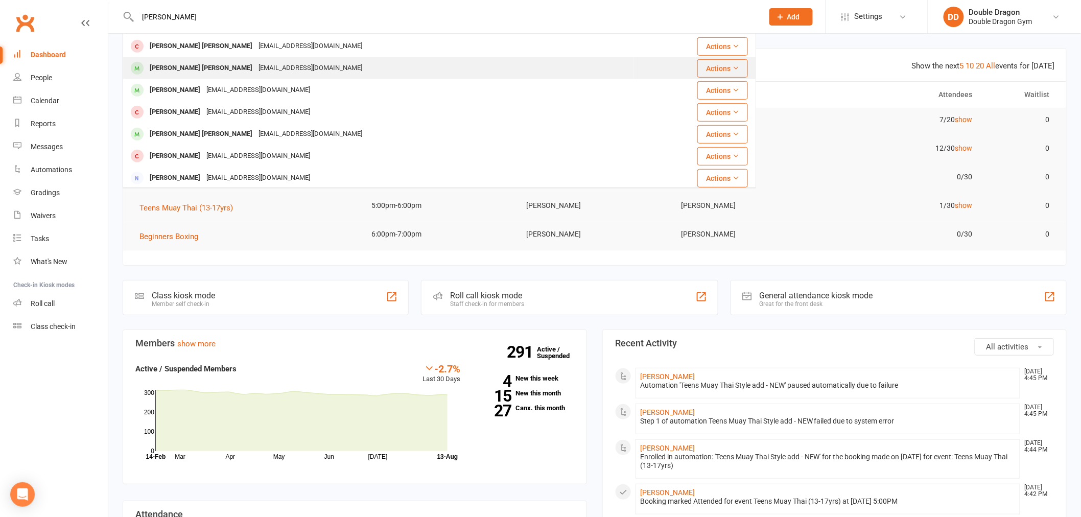
scroll to position [242, 0]
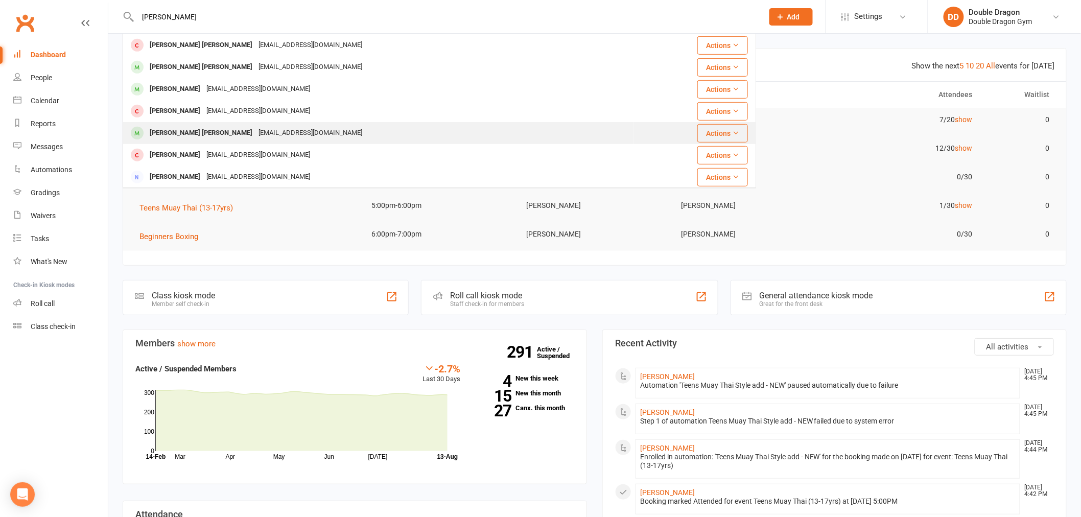
type input "[PERSON_NAME]"
click at [256, 135] on div "[EMAIL_ADDRESS][DOMAIN_NAME]" at bounding box center [311, 133] width 110 height 15
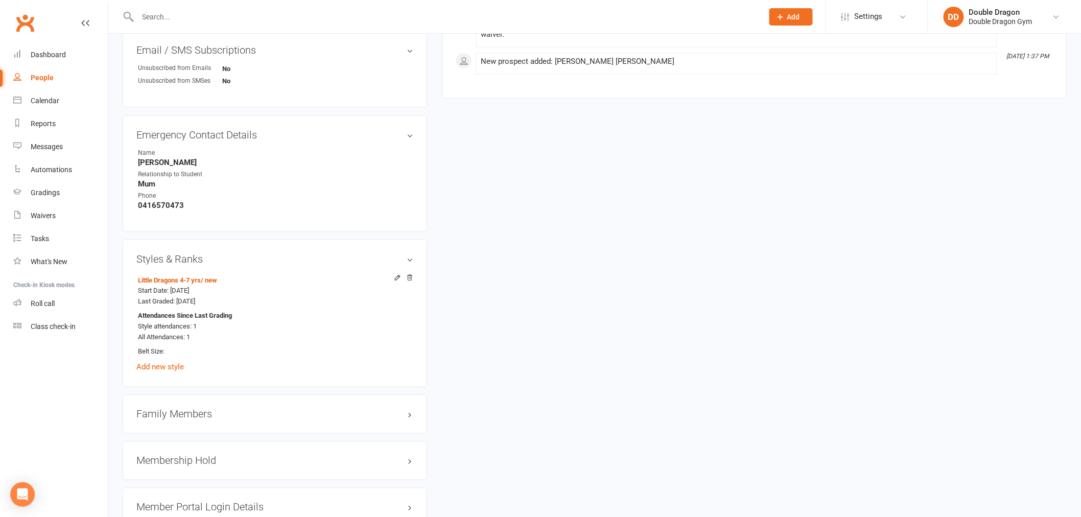
scroll to position [584, 0]
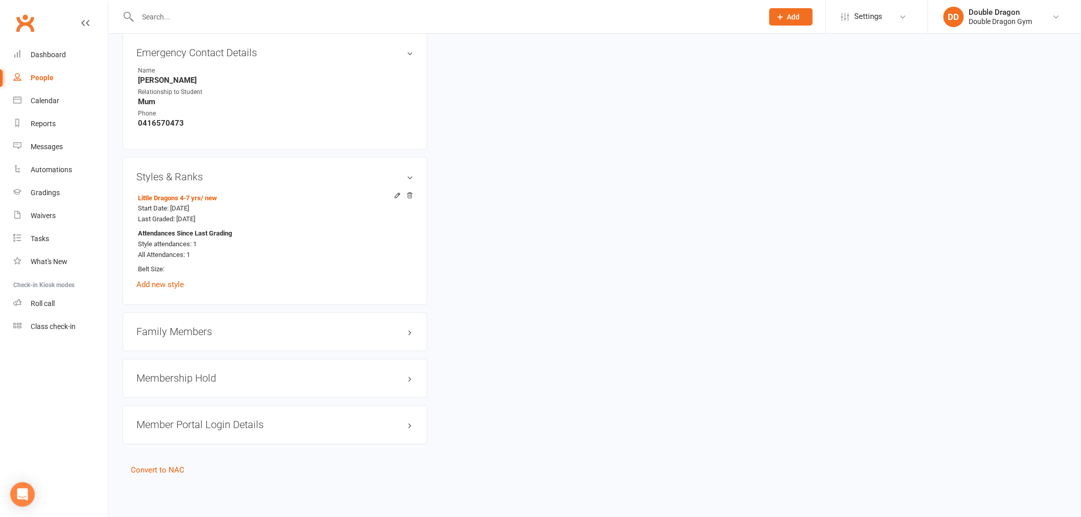
click at [193, 342] on div "Family Members" at bounding box center [275, 332] width 305 height 39
click at [194, 363] on div "Membership Hold" at bounding box center [275, 378] width 305 height 39
click at [199, 389] on div "Membership Hold" at bounding box center [275, 378] width 305 height 39
click at [197, 332] on h3 "Family Members" at bounding box center [274, 332] width 277 height 11
click at [196, 350] on link "[PERSON_NAME] - Parent / Guardian" at bounding box center [197, 353] width 118 height 11
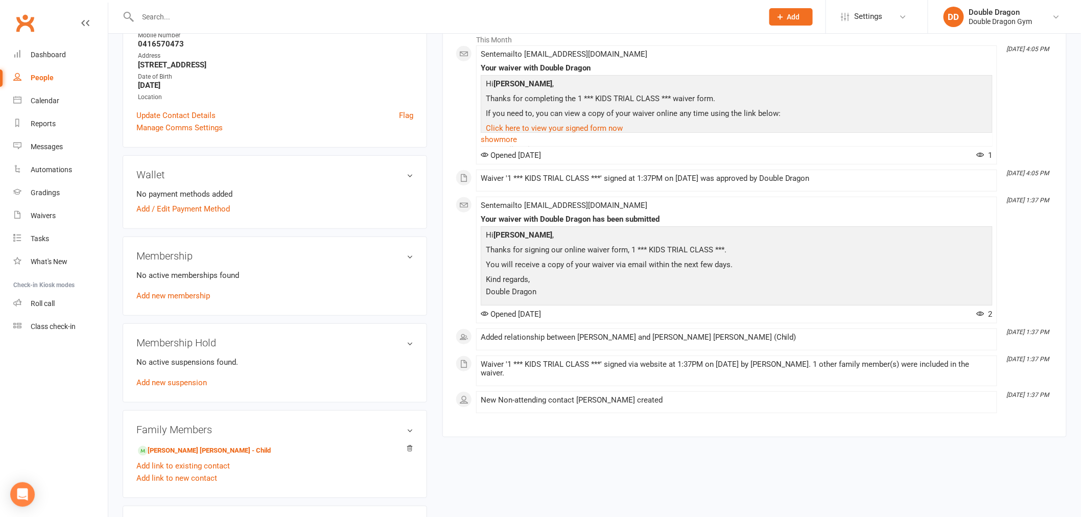
scroll to position [284, 0]
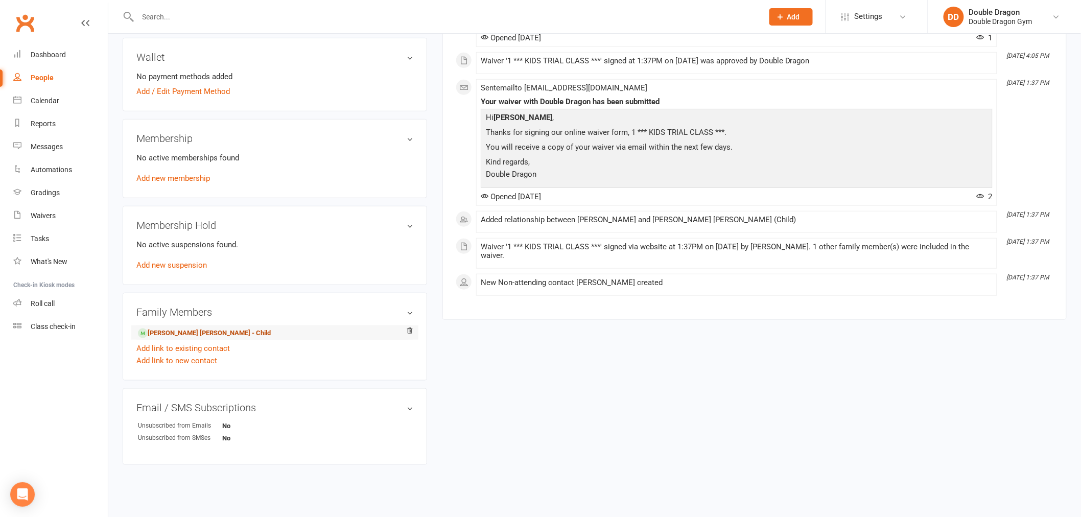
click at [167, 335] on link "[PERSON_NAME] [PERSON_NAME] - Child" at bounding box center [204, 333] width 133 height 11
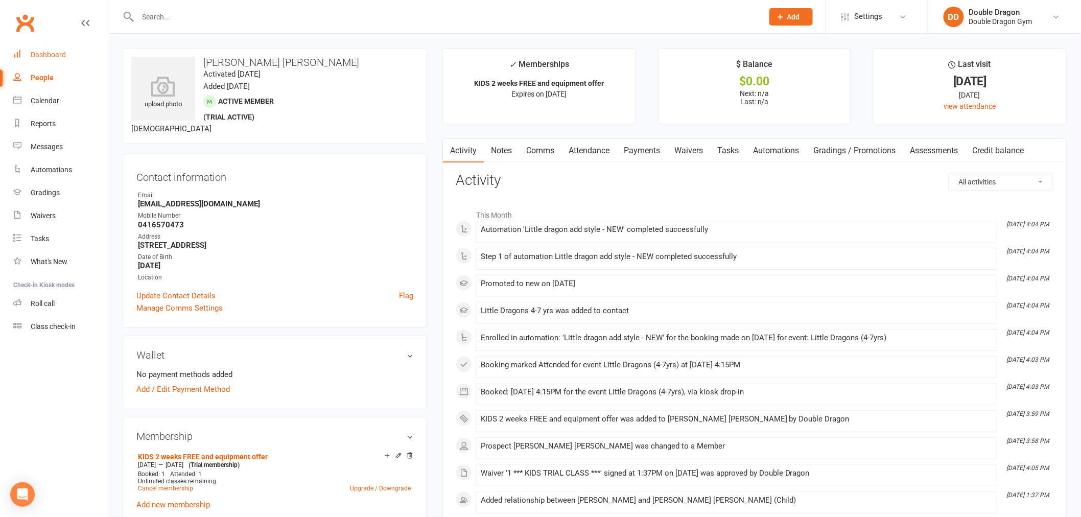
click at [52, 52] on div "Dashboard" at bounding box center [48, 55] width 35 height 8
